Goal: Information Seeking & Learning: Learn about a topic

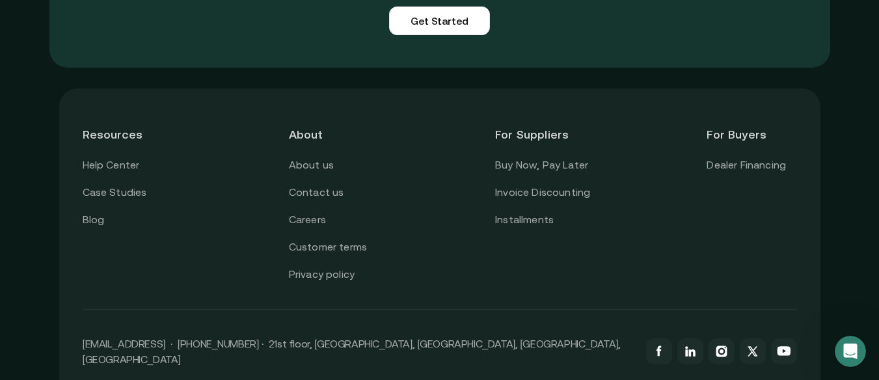
scroll to position [3316, 0]
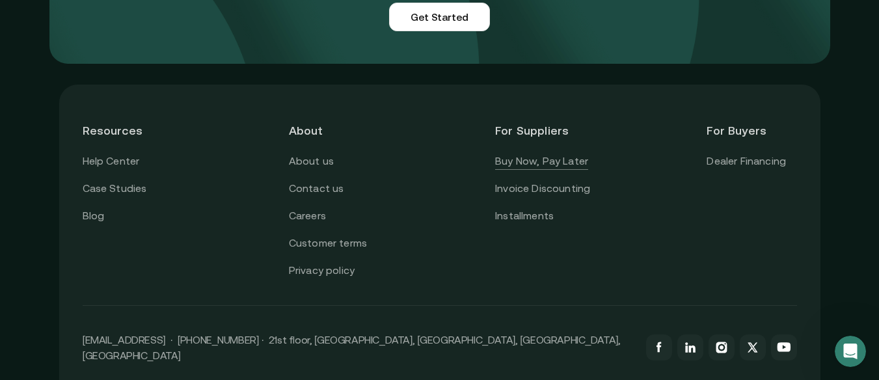
click at [554, 153] on link "Buy Now, Pay Later" at bounding box center [541, 161] width 93 height 17
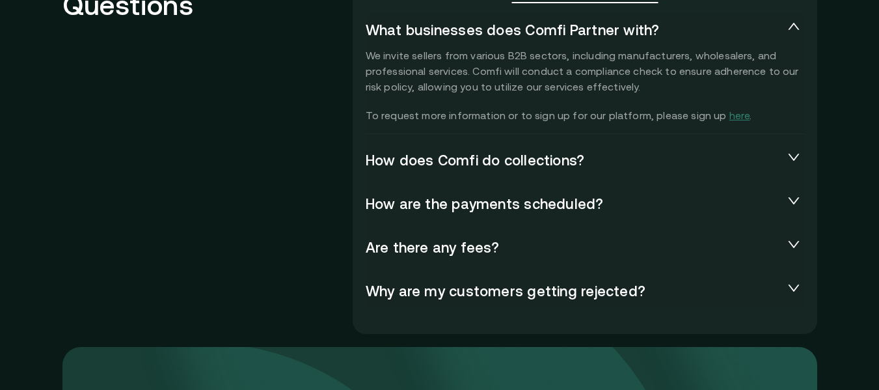
scroll to position [2991, 0]
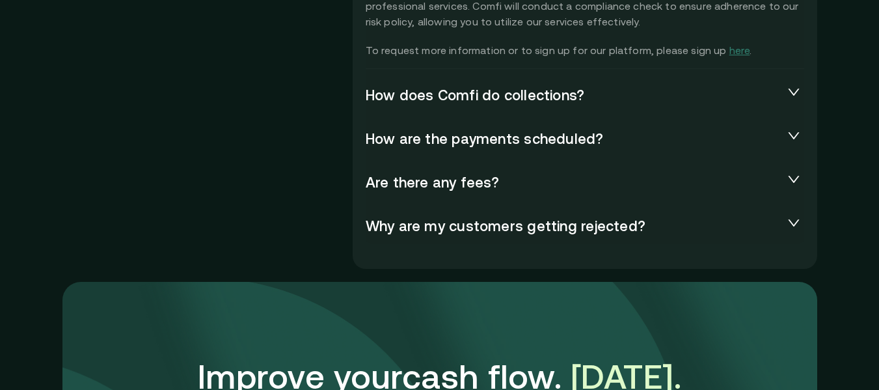
click at [796, 96] on icon "collapsed" at bounding box center [793, 91] width 13 height 13
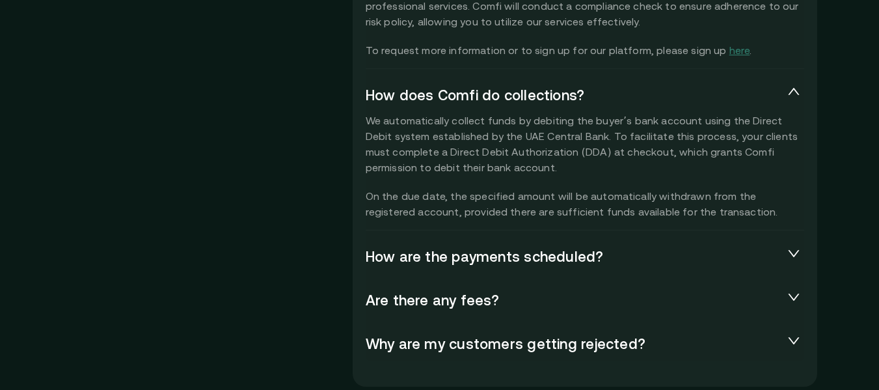
click at [796, 252] on icon "collapsed" at bounding box center [793, 252] width 13 height 13
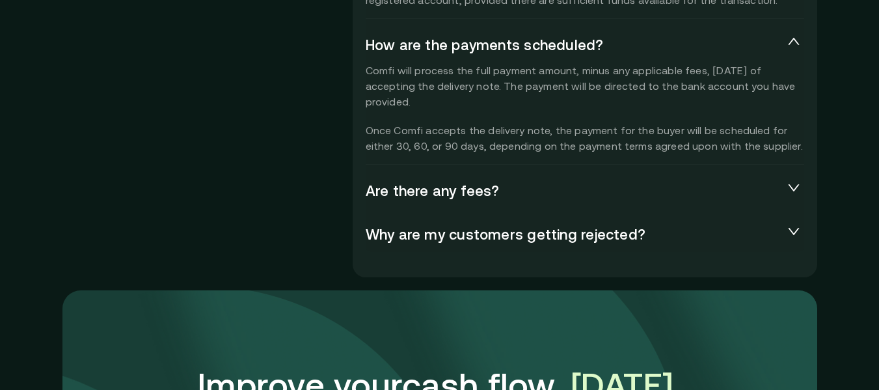
scroll to position [3251, 0]
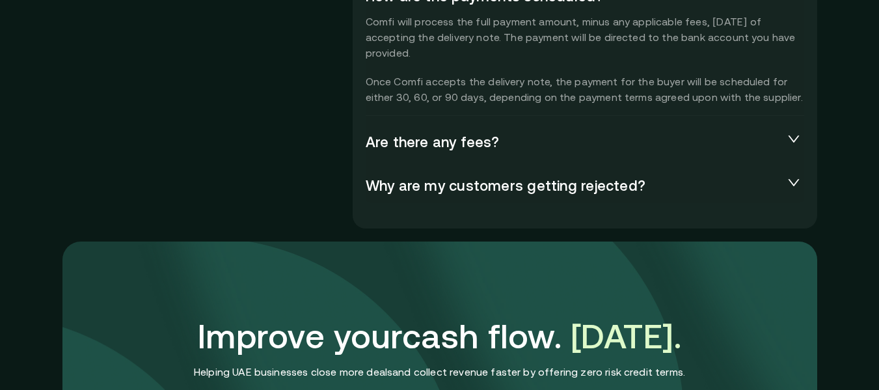
click at [795, 187] on icon "collapsed" at bounding box center [793, 182] width 13 height 13
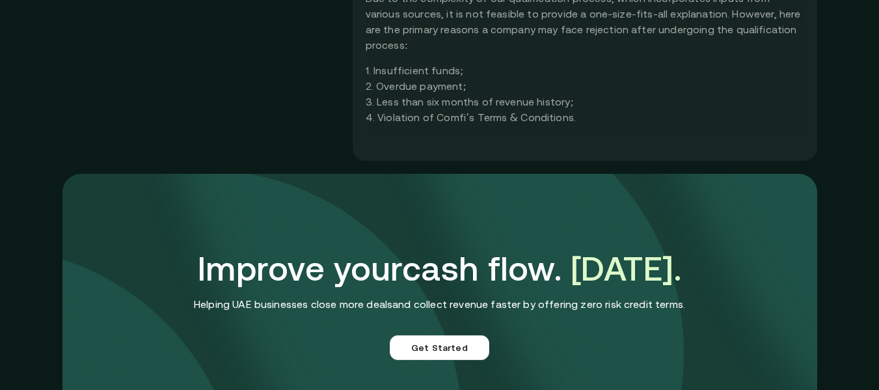
scroll to position [3577, 0]
